Goal: Information Seeking & Learning: Learn about a topic

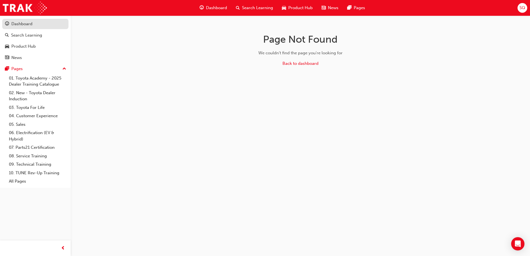
click at [29, 25] on div "Dashboard" at bounding box center [21, 24] width 21 height 6
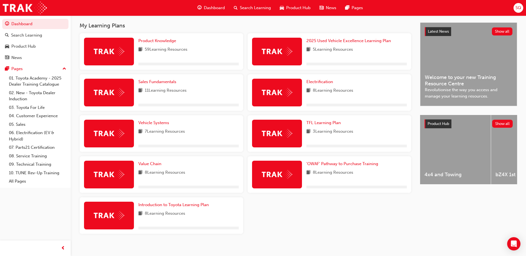
scroll to position [104, 0]
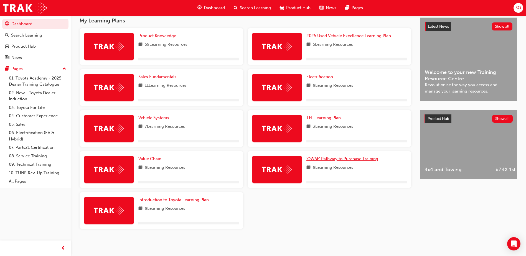
click at [351, 160] on span "'OWAF' Pathway to Purchase Training" at bounding box center [342, 158] width 72 height 5
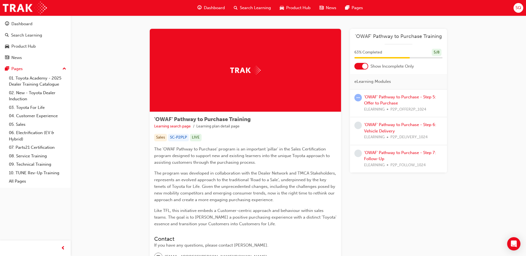
click at [392, 100] on div "'OWAF' Pathway to Purchase - Step 5: Offer to Purchase ELEARNING P2P_OFFER2P_10…" at bounding box center [403, 103] width 78 height 19
click at [392, 96] on link "'OWAF' Pathway to Purchase - Step 5: Offer to Purchase" at bounding box center [400, 100] width 72 height 11
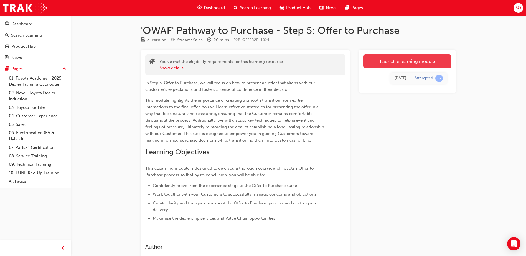
click at [411, 62] on link "Launch eLearning module" at bounding box center [407, 61] width 88 height 14
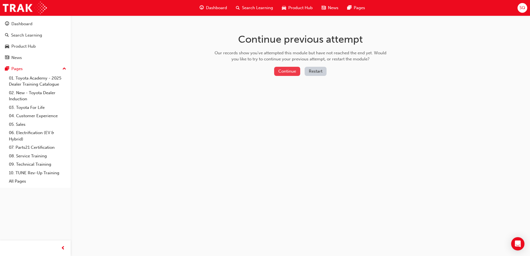
click at [290, 70] on button "Continue" at bounding box center [287, 71] width 26 height 9
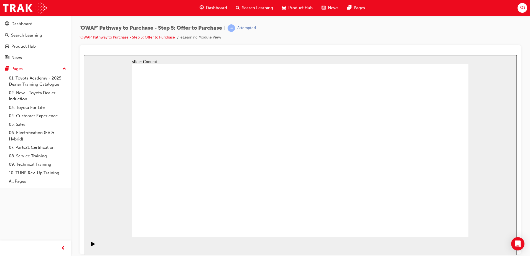
drag, startPoint x: 411, startPoint y: 153, endPoint x: 415, endPoint y: 143, distance: 11.0
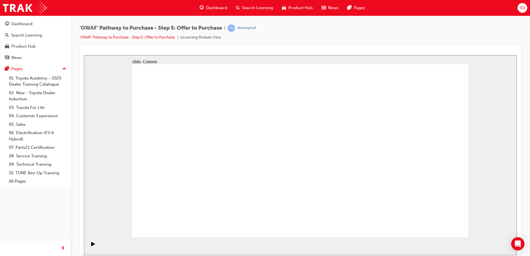
drag, startPoint x: 281, startPoint y: 121, endPoint x: 264, endPoint y: 122, distance: 16.9
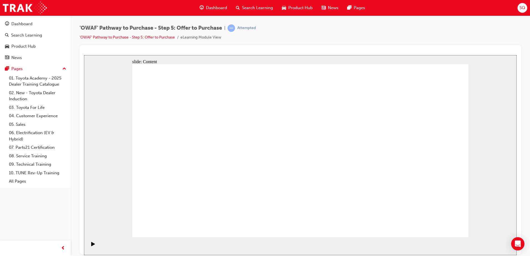
radio input "true"
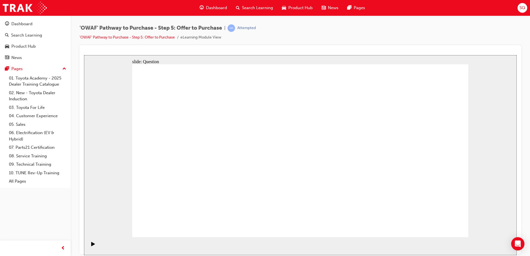
drag, startPoint x: 182, startPoint y: 140, endPoint x: 200, endPoint y: 188, distance: 51.0
drag, startPoint x: 200, startPoint y: 188, endPoint x: 179, endPoint y: 142, distance: 50.6
drag, startPoint x: 432, startPoint y: 144, endPoint x: 212, endPoint y: 189, distance: 225.3
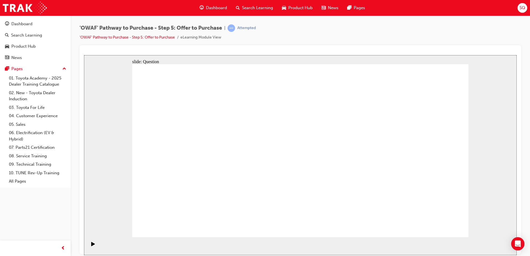
drag, startPoint x: 384, startPoint y: 137, endPoint x: 286, endPoint y: 179, distance: 106.8
drag, startPoint x: 170, startPoint y: 139, endPoint x: 327, endPoint y: 184, distance: 163.6
drag, startPoint x: 282, startPoint y: 147, endPoint x: 407, endPoint y: 189, distance: 131.5
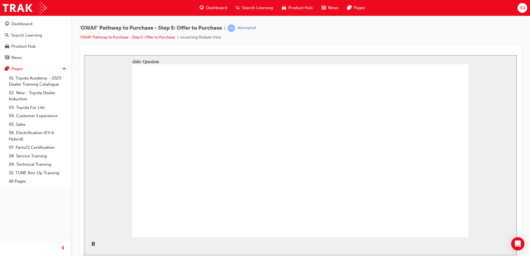
drag, startPoint x: 421, startPoint y: 139, endPoint x: 200, endPoint y: 152, distance: 221.6
drag, startPoint x: 348, startPoint y: 137, endPoint x: 275, endPoint y: 154, distance: 75.6
drag, startPoint x: 363, startPoint y: 168, endPoint x: 201, endPoint y: 185, distance: 163.3
drag, startPoint x: 366, startPoint y: 198, endPoint x: 212, endPoint y: 142, distance: 163.9
drag, startPoint x: 431, startPoint y: 162, endPoint x: 293, endPoint y: 147, distance: 138.5
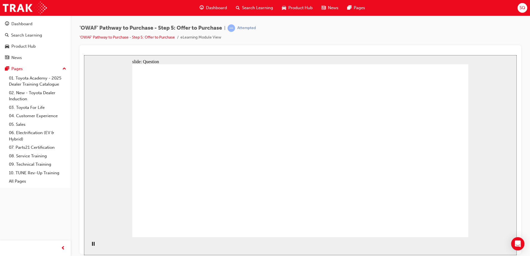
drag, startPoint x: 408, startPoint y: 191, endPoint x: 304, endPoint y: 200, distance: 104.6
checkbox input "true"
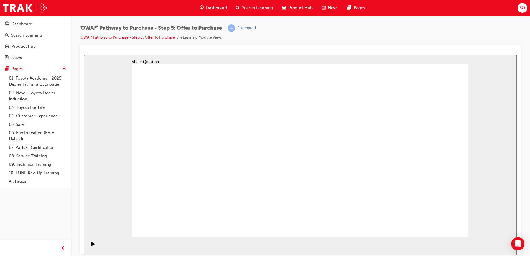
checkbox input "false"
